Goal: Transaction & Acquisition: Purchase product/service

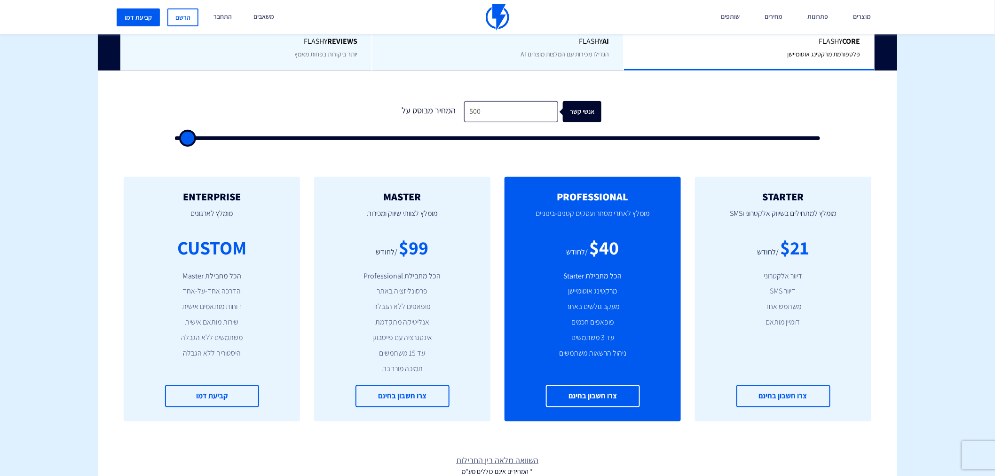
scroll to position [278, 0]
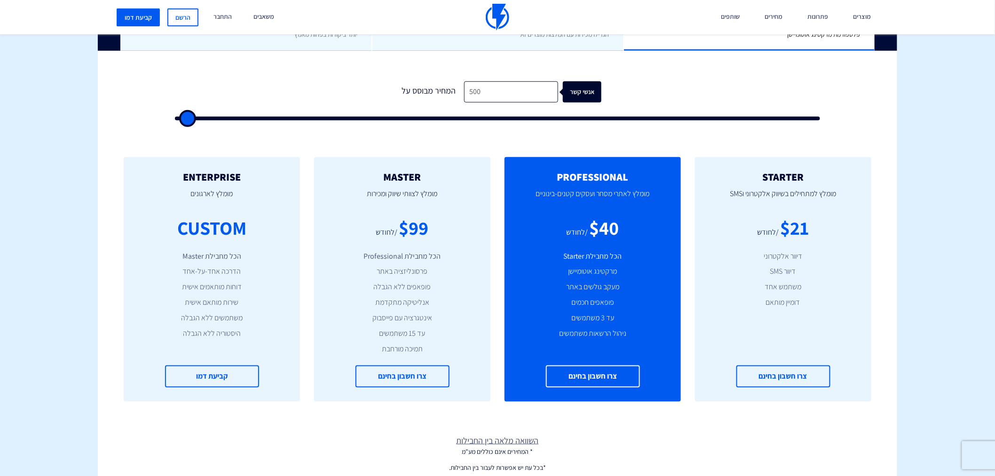
click at [489, 103] on form "1 המחיר מבוסס על 500 אנשי קשר" at bounding box center [497, 100] width 645 height 39
click at [486, 93] on input "500" at bounding box center [511, 91] width 94 height 21
type input "500"
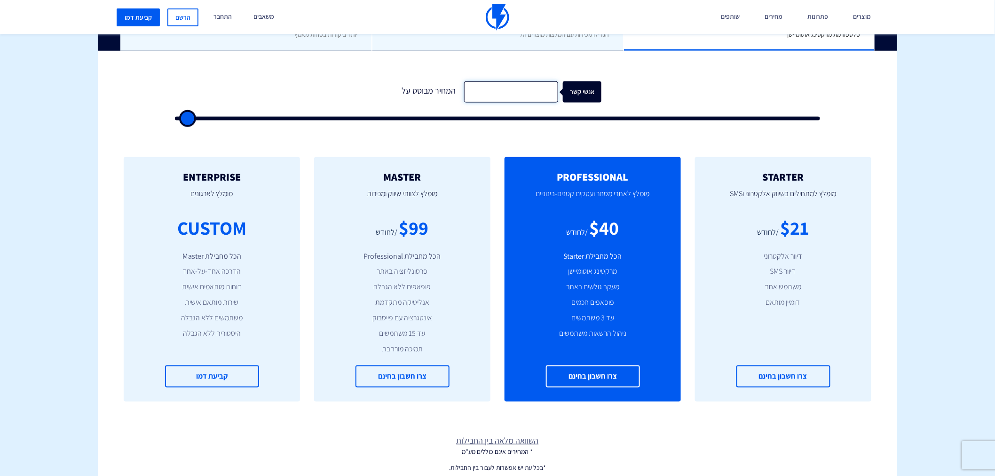
type input "2"
type input "500"
type input "20"
type input "500"
type input "200"
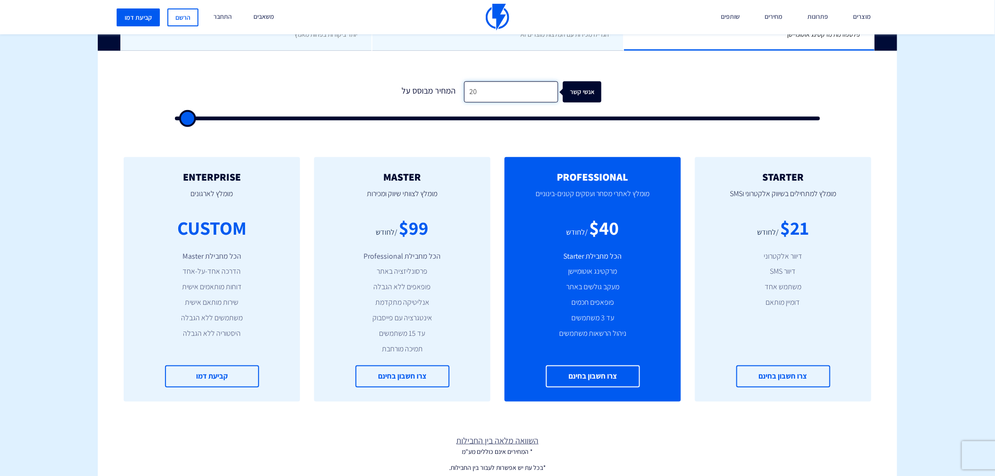
type input "500"
click at [557, 177] on h2 "PROFESSIONAL" at bounding box center [593, 176] width 148 height 11
drag, startPoint x: 559, startPoint y: 177, endPoint x: 604, endPoint y: 181, distance: 45.7
click at [604, 180] on h2 "PROFESSIONAL" at bounding box center [593, 176] width 148 height 11
drag, startPoint x: 576, startPoint y: 223, endPoint x: 618, endPoint y: 232, distance: 42.3
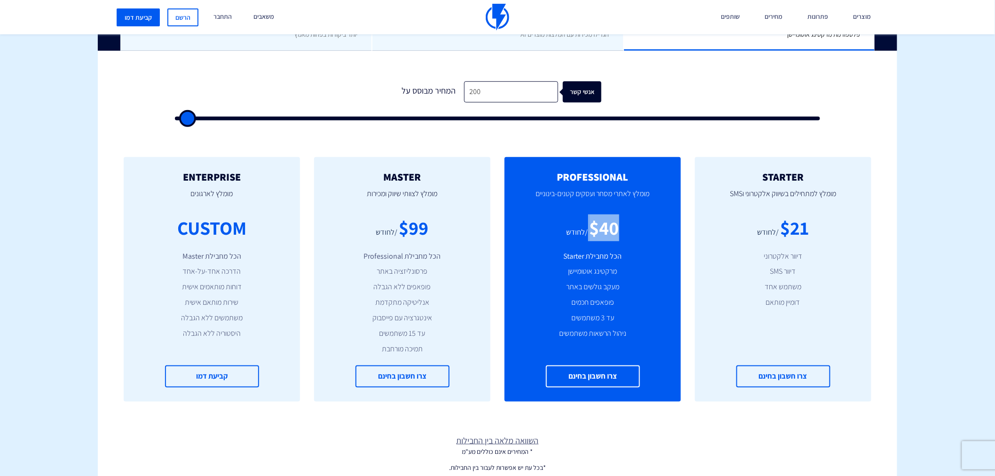
click at [618, 232] on div "$40 /לחודש" at bounding box center [593, 227] width 148 height 27
click at [618, 232] on div "$40" at bounding box center [605, 227] width 30 height 27
drag, startPoint x: 379, startPoint y: 182, endPoint x: 428, endPoint y: 177, distance: 49.7
click at [428, 177] on div "MASTER [PERSON_NAME] לצוותי שיווק ומכירות $99 /לחודש הכל מחבילת Professional פר…" at bounding box center [402, 279] width 176 height 245
click at [428, 177] on h2 "MASTER" at bounding box center [402, 176] width 148 height 11
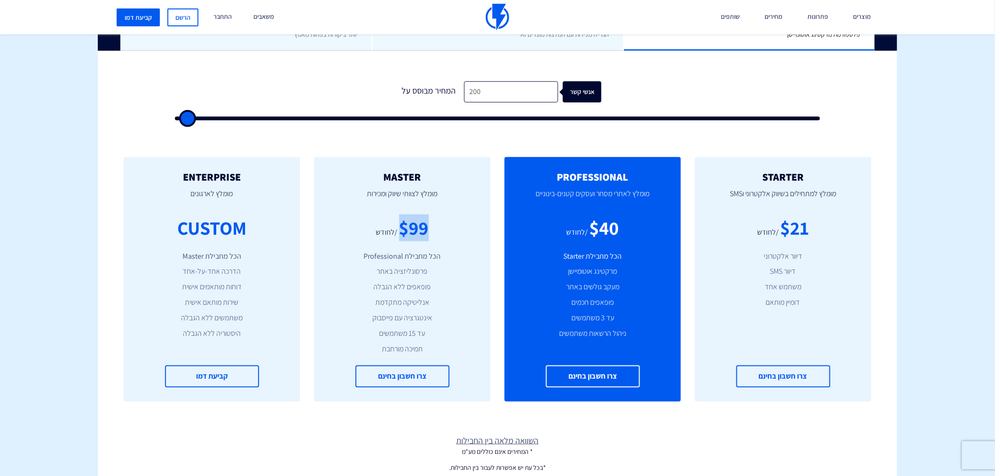
drag, startPoint x: 400, startPoint y: 223, endPoint x: 434, endPoint y: 231, distance: 34.9
click at [434, 231] on div "$99 /לחודש" at bounding box center [402, 227] width 148 height 27
drag, startPoint x: 408, startPoint y: 177, endPoint x: 430, endPoint y: 177, distance: 22.1
click at [430, 177] on h2 "MASTER" at bounding box center [402, 176] width 148 height 11
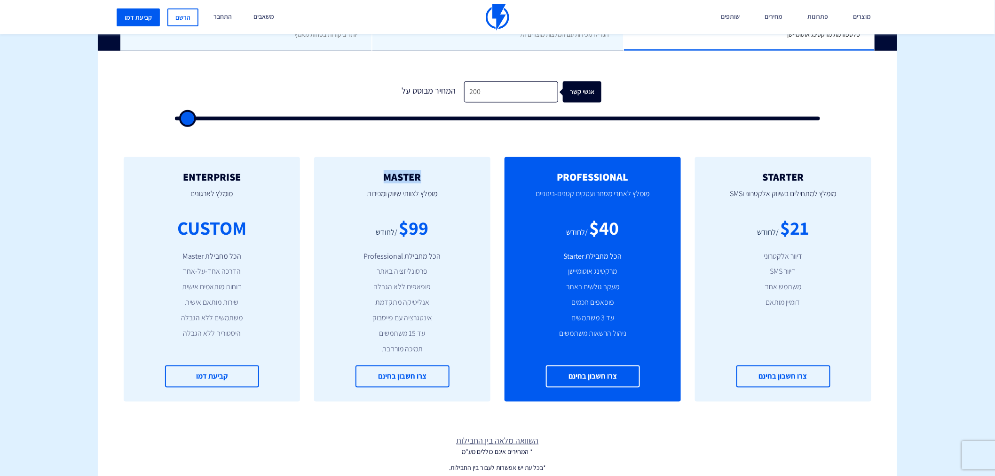
click at [430, 177] on h2 "MASTER" at bounding box center [402, 176] width 148 height 11
drag, startPoint x: 367, startPoint y: 229, endPoint x: 424, endPoint y: 230, distance: 57.4
click at [424, 230] on div "$99 /לחודש" at bounding box center [402, 227] width 148 height 27
click at [424, 230] on div "$99" at bounding box center [414, 227] width 30 height 27
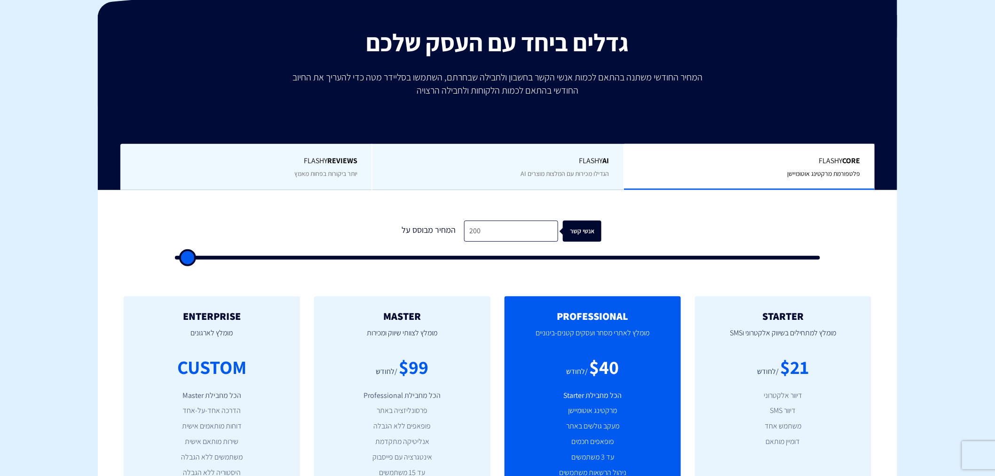
click at [327, 172] on span "יותר ביקורות בפחות מאמץ" at bounding box center [325, 173] width 63 height 8
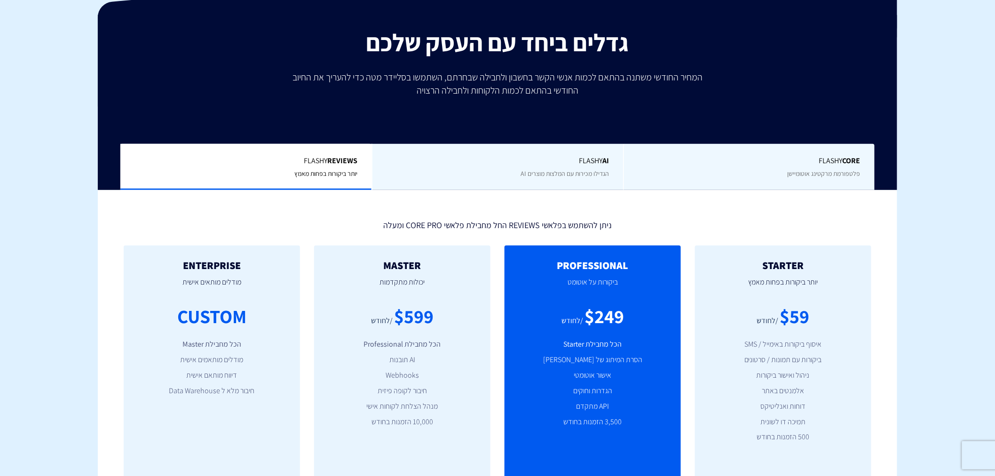
click at [756, 162] on span "Flashy Core" at bounding box center [749, 161] width 222 height 11
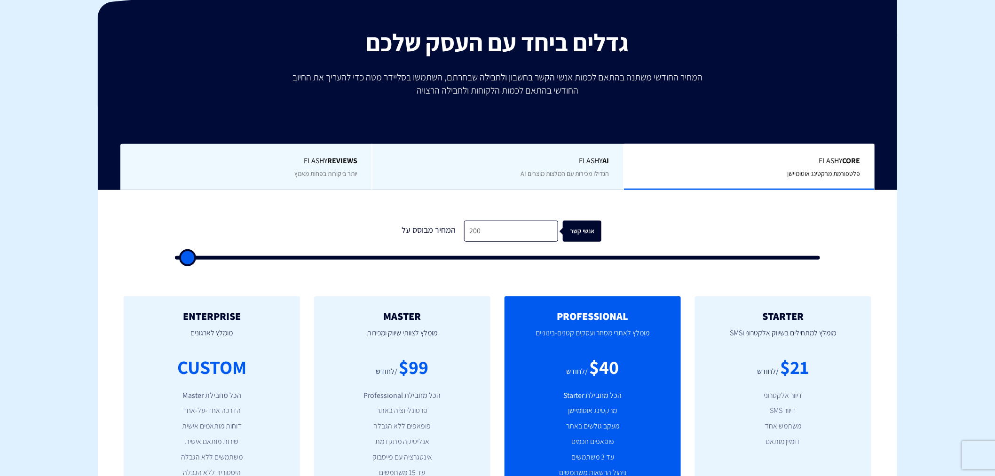
click at [325, 148] on div "Flashy REVIEWS יותר ביקורות בפחות מאמץ" at bounding box center [245, 167] width 251 height 47
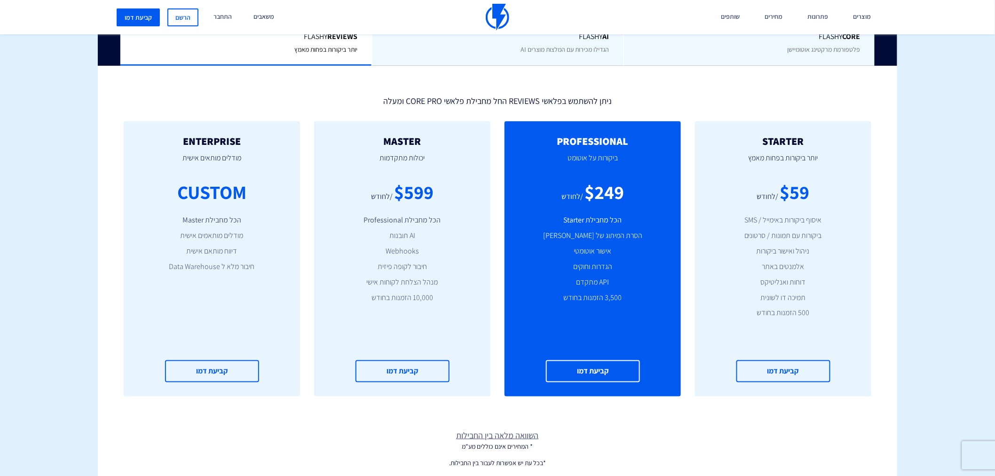
scroll to position [278, 0]
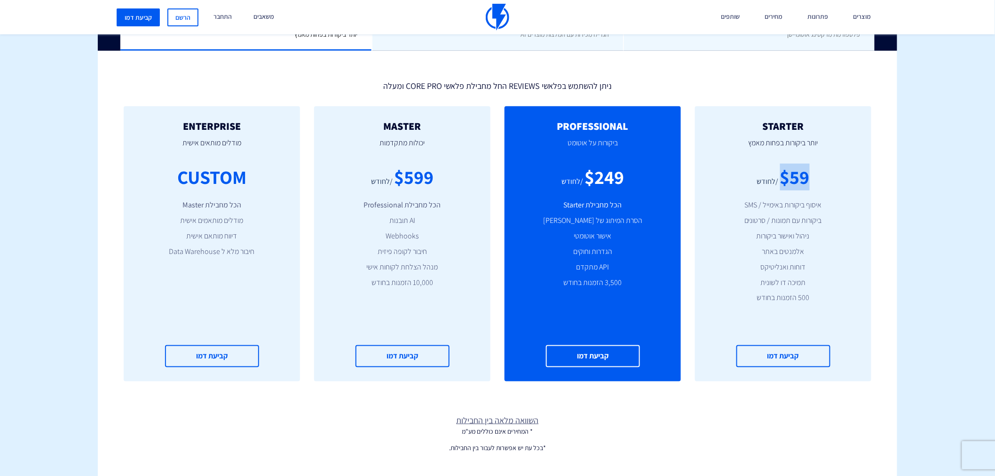
drag, startPoint x: 788, startPoint y: 186, endPoint x: 818, endPoint y: 184, distance: 30.1
click at [818, 184] on div "$59 /לחודש" at bounding box center [783, 177] width 148 height 27
click at [801, 183] on div "$59" at bounding box center [795, 177] width 30 height 27
drag, startPoint x: 792, startPoint y: 174, endPoint x: 815, endPoint y: 173, distance: 22.6
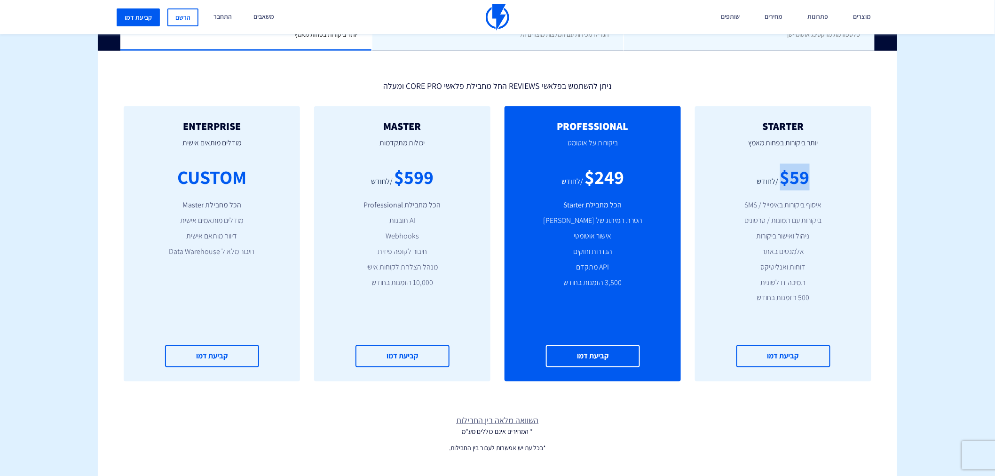
click at [815, 173] on div "$59 /לחודש" at bounding box center [783, 177] width 148 height 27
click at [791, 174] on div "$59" at bounding box center [795, 177] width 30 height 27
drag, startPoint x: 773, startPoint y: 179, endPoint x: 814, endPoint y: 179, distance: 40.9
click at [814, 179] on div "$59 /לחודש" at bounding box center [783, 177] width 148 height 27
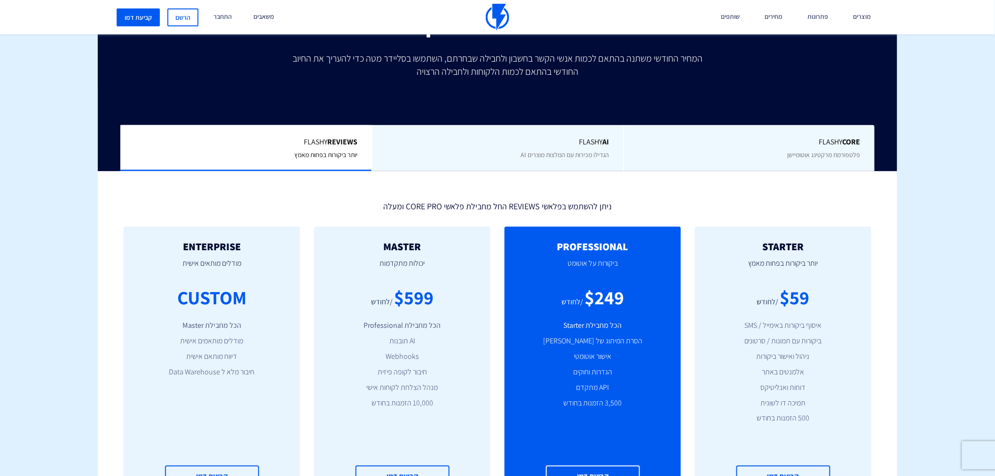
scroll to position [139, 0]
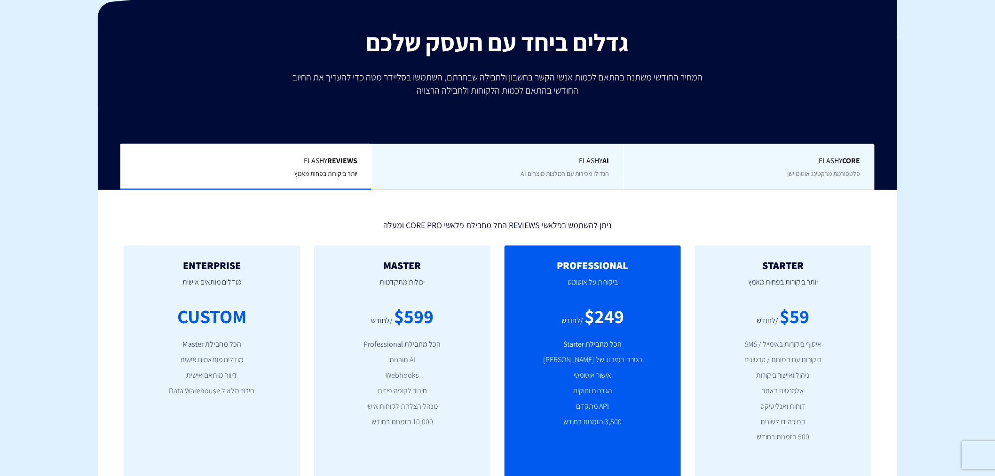
click at [763, 159] on span "Flashy Core" at bounding box center [749, 161] width 222 height 11
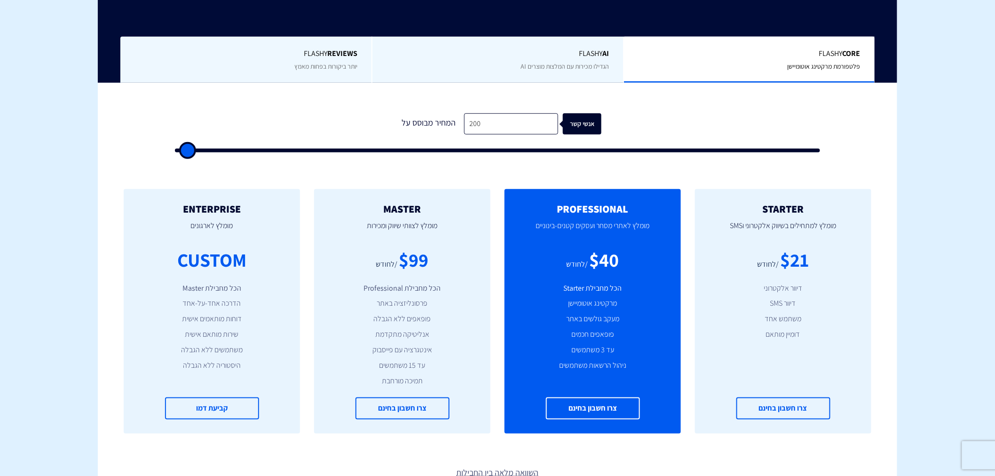
scroll to position [278, 0]
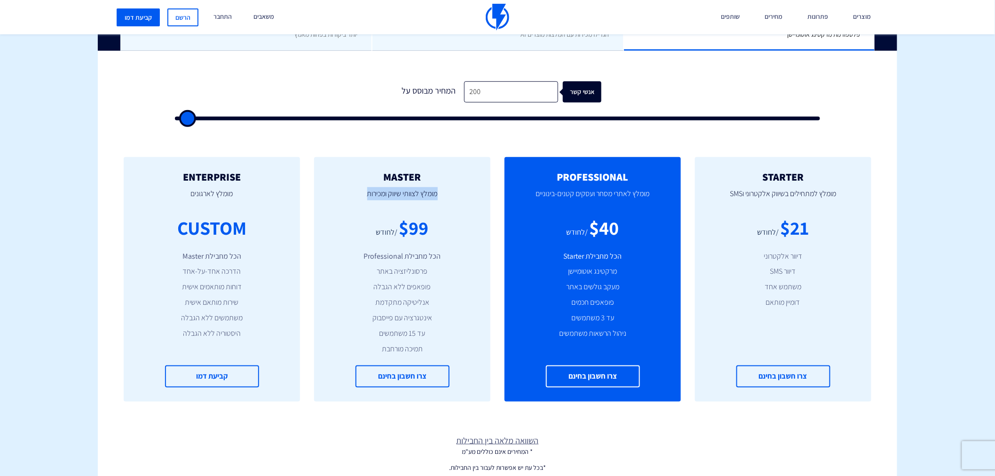
drag, startPoint x: 362, startPoint y: 187, endPoint x: 438, endPoint y: 184, distance: 75.8
click at [438, 184] on p "מומלץ לצוותי שיווק ומכירות" at bounding box center [402, 198] width 148 height 32
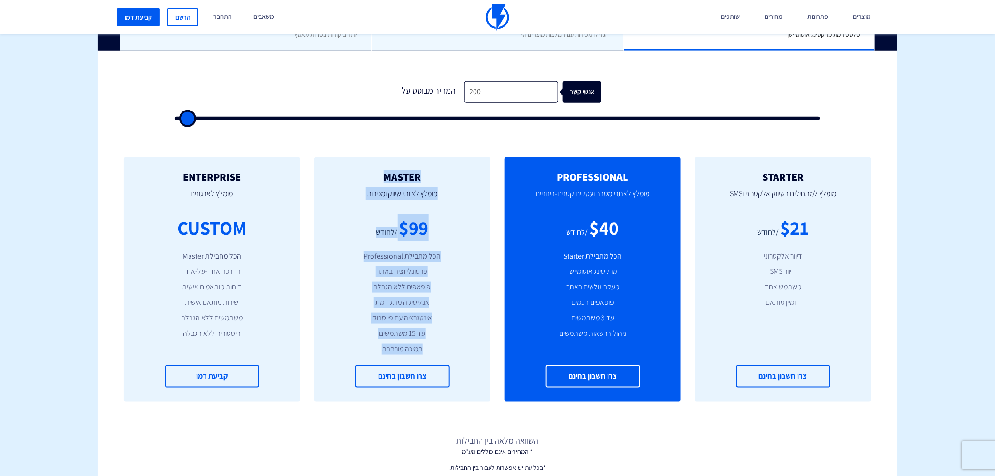
drag, startPoint x: 433, startPoint y: 175, endPoint x: 353, endPoint y: 356, distance: 197.7
click at [353, 356] on div "MASTER [PERSON_NAME] לצוותי שיווק ומכירות $99 /לחודש הכל מחבילת Professional פר…" at bounding box center [402, 279] width 176 height 245
click at [358, 299] on li "אנליטיקה מתקדמת" at bounding box center [402, 302] width 148 height 11
click at [377, 358] on div "MASTER [PERSON_NAME] לצוותי שיווק ומכירות $99 /לחודש הכל מחבילת Professional פר…" at bounding box center [402, 279] width 176 height 245
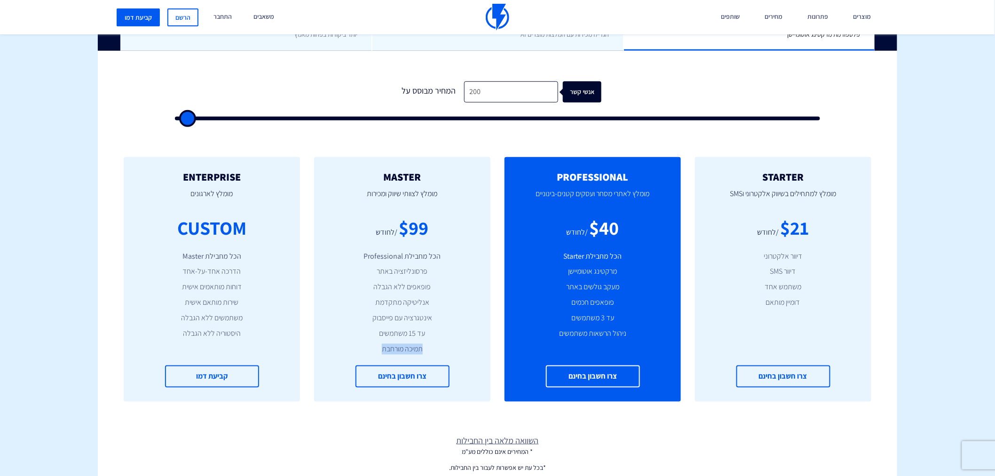
drag, startPoint x: 378, startPoint y: 349, endPoint x: 432, endPoint y: 347, distance: 54.1
click at [432, 347] on li "תמיכה מורחבת" at bounding box center [402, 349] width 148 height 11
click at [383, 206] on p "מומלץ לצוותי שיווק ומכירות" at bounding box center [402, 198] width 148 height 32
click at [479, 91] on input "200" at bounding box center [511, 91] width 94 height 21
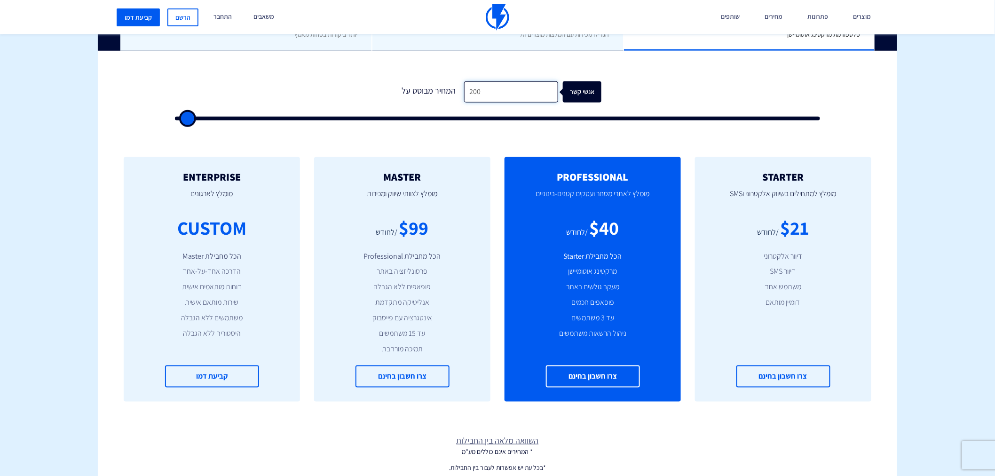
type input "1"
type input "500"
type input "12"
type input "500"
type input "125"
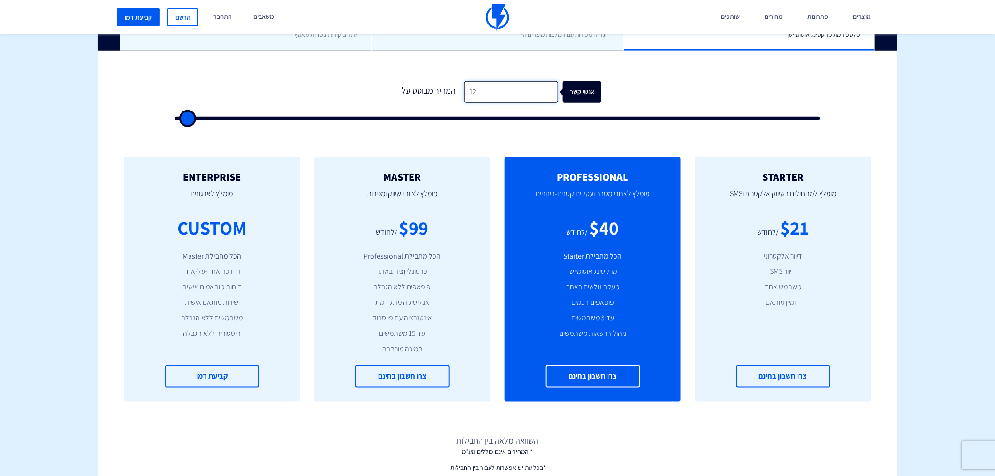
type input "500"
type input "1,250"
type input "1500"
click at [477, 93] on input "1,250" at bounding box center [511, 91] width 94 height 21
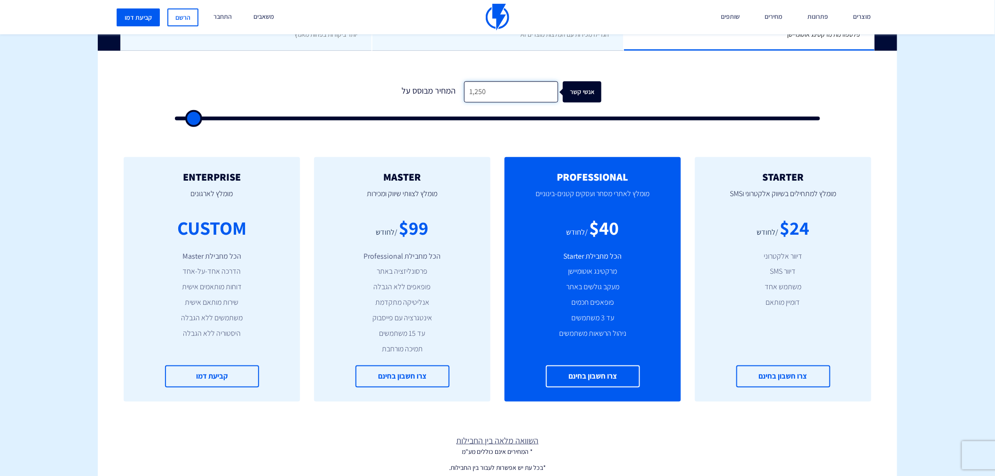
type input "1"
type input "500"
type input "13"
type input "500"
type input "130"
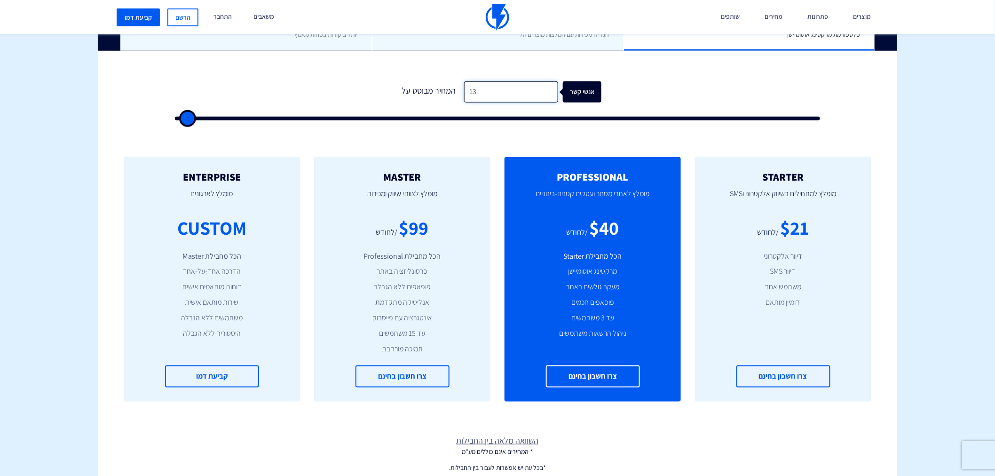
type input "500"
type input "1,300"
type input "1500"
click at [477, 93] on input "1,300" at bounding box center [511, 91] width 94 height 21
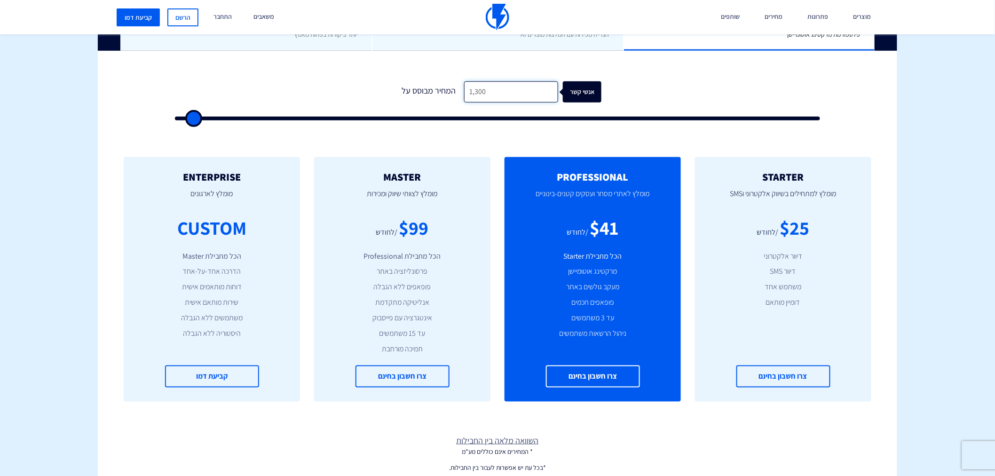
type input "1"
type input "500"
type input "12"
type input "500"
type input "125"
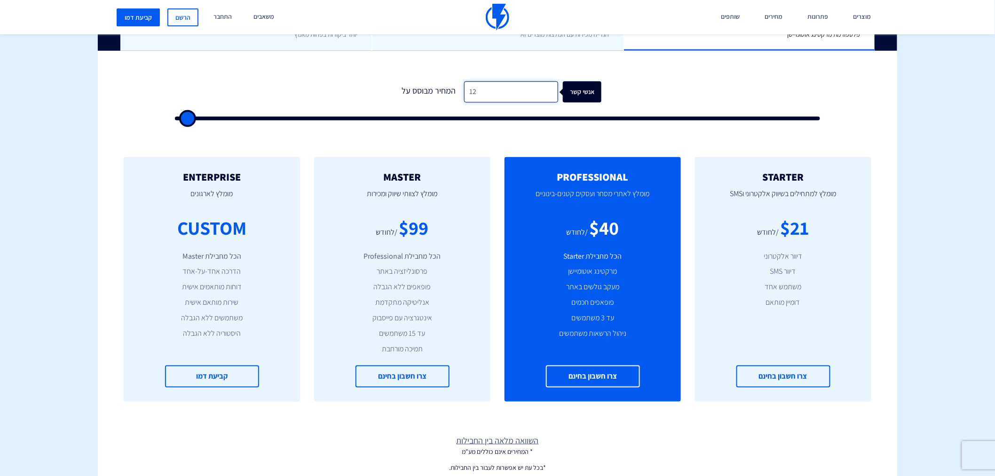
type input "500"
type input "1,250"
type input "1500"
click at [477, 94] on input "1,250" at bounding box center [511, 91] width 94 height 21
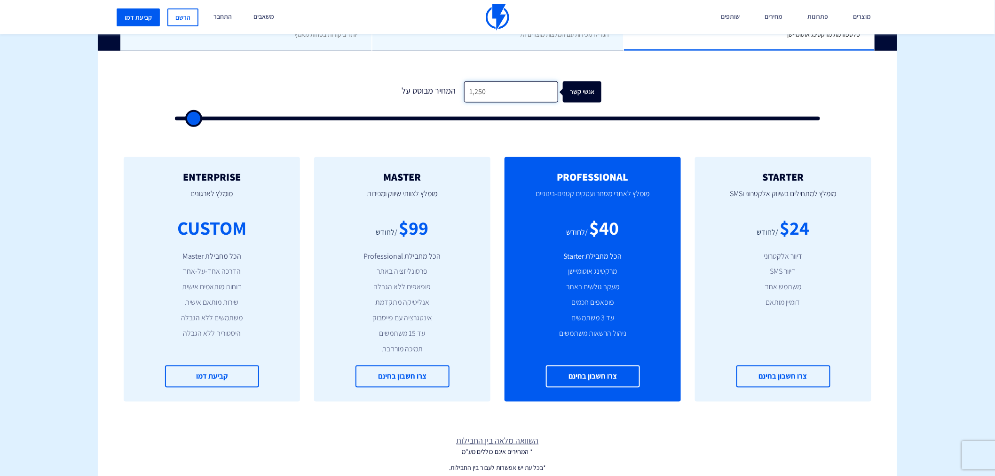
type input "1"
type input "500"
type input "12"
type input "500"
type input "125"
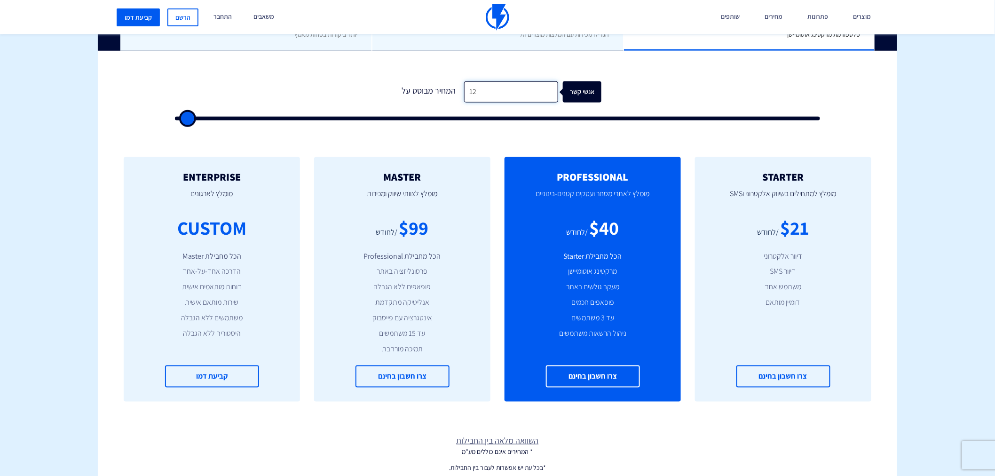
type input "500"
type input "1,250"
type input "1500"
drag, startPoint x: 488, startPoint y: 93, endPoint x: 448, endPoint y: 93, distance: 40.0
click at [448, 93] on div "המחיר מבוסס על 1,250 אנשי קשר" at bounding box center [498, 91] width 208 height 21
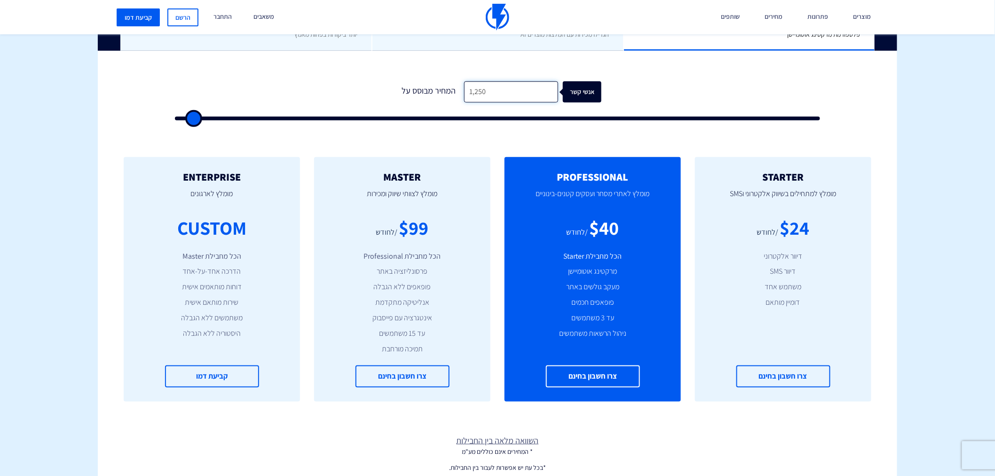
type input "1,250"
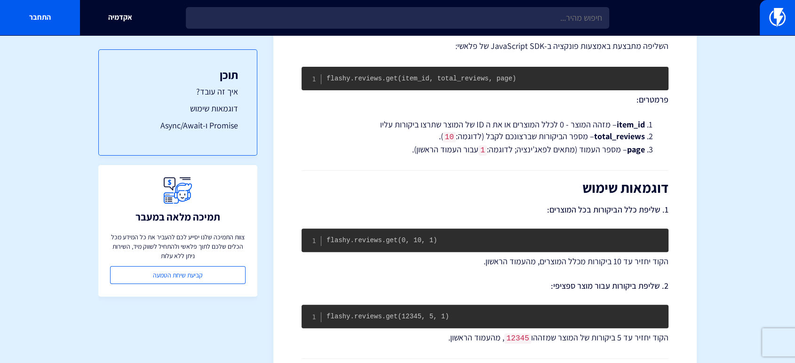
scroll to position [278, 0]
